Goal: Task Accomplishment & Management: Manage account settings

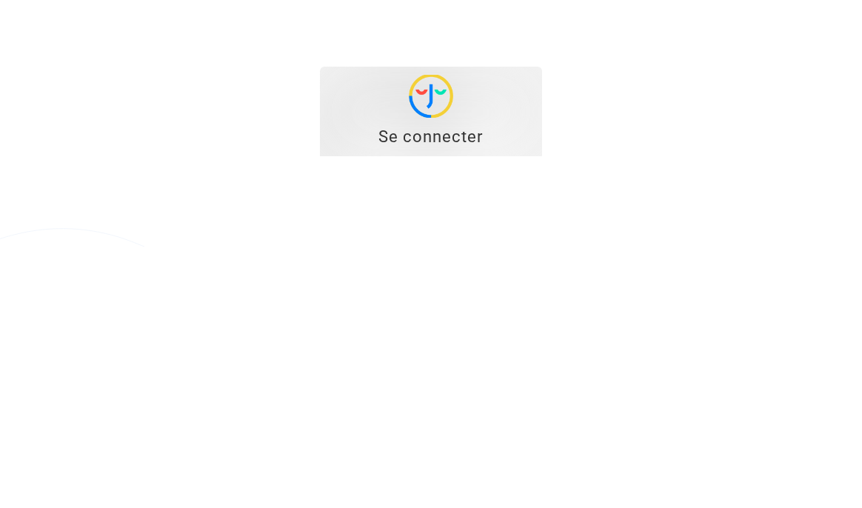
type input "[EMAIL_ADDRESS][DOMAIN_NAME]"
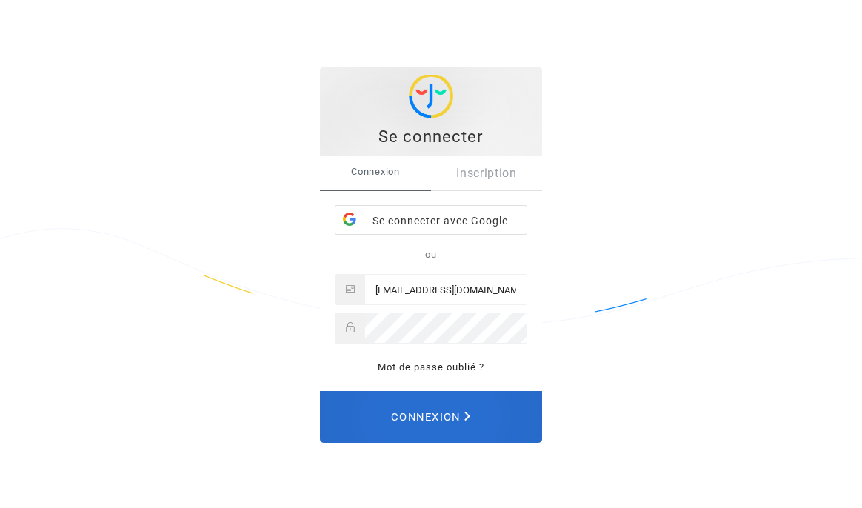
click at [459, 408] on span "Connexion" at bounding box center [430, 417] width 79 height 33
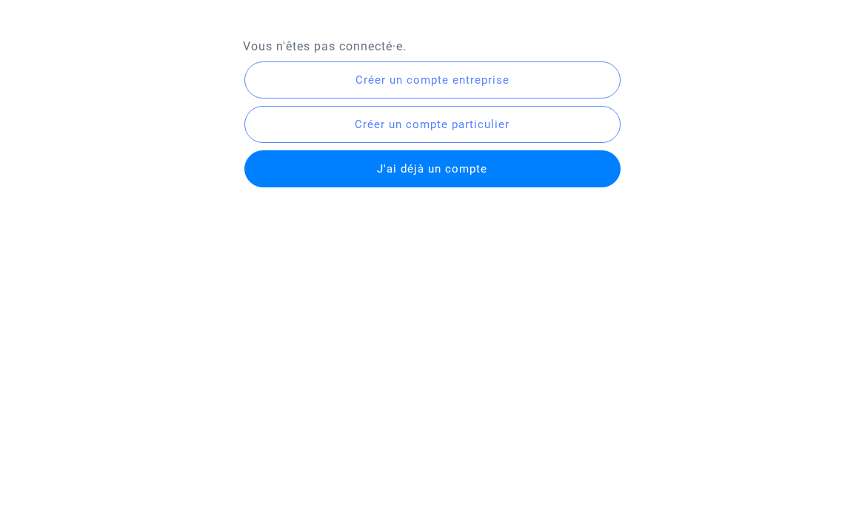
click at [452, 173] on span "J'ai déjà un compte" at bounding box center [432, 168] width 110 height 13
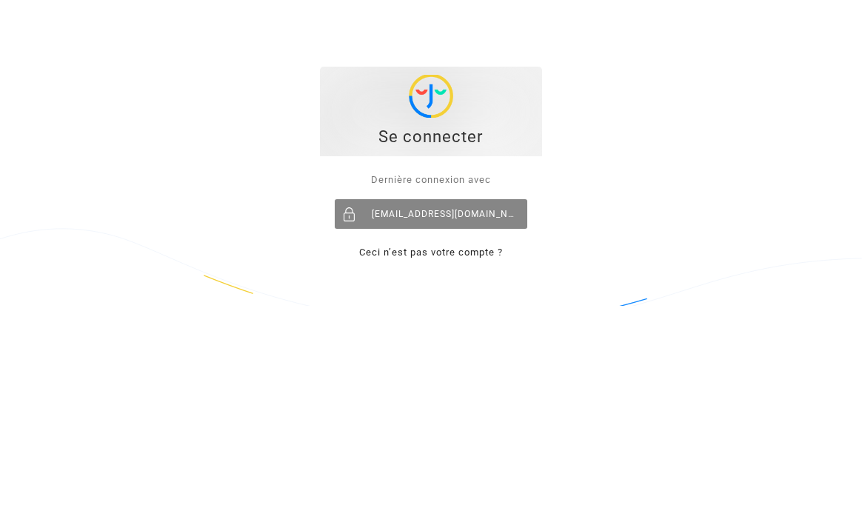
click at [460, 220] on div "[EMAIL_ADDRESS][DOMAIN_NAME]" at bounding box center [431, 214] width 193 height 30
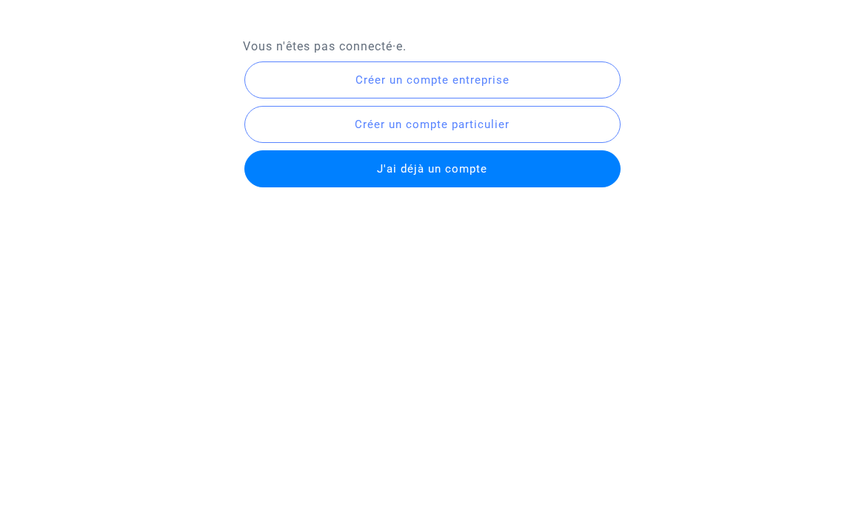
click at [446, 176] on button "J'ai déjà un compte" at bounding box center [433, 168] width 377 height 37
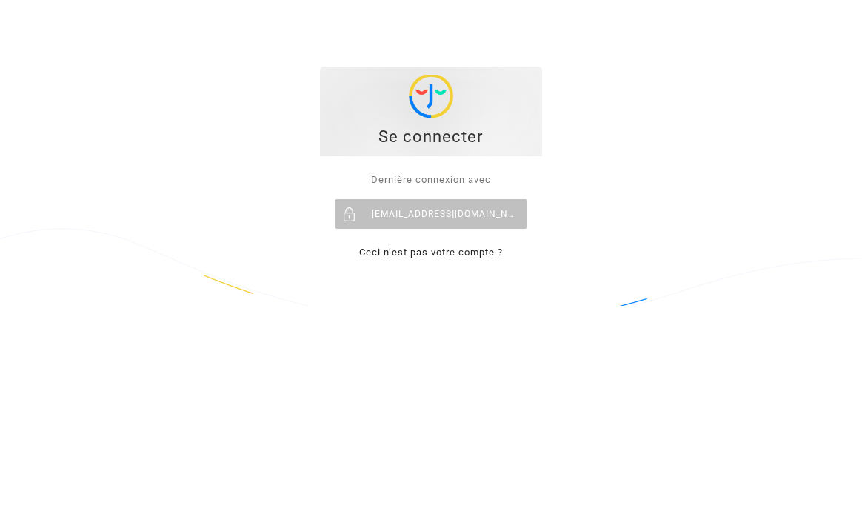
click at [448, 117] on img at bounding box center [431, 96] width 44 height 43
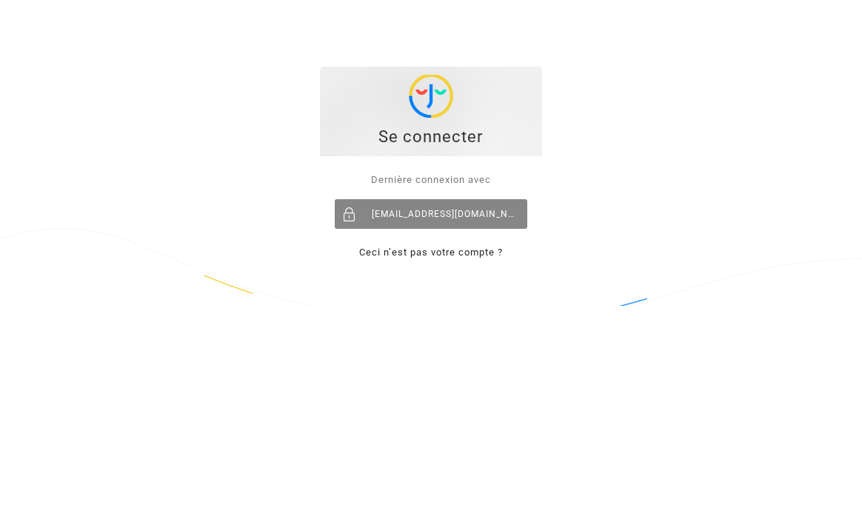
click at [433, 213] on div "[EMAIL_ADDRESS][DOMAIN_NAME]" at bounding box center [431, 214] width 193 height 30
